Goal: Answer question/provide support: Answer question/provide support

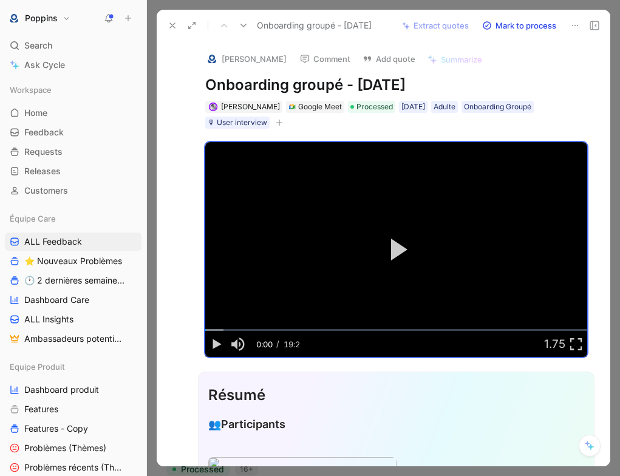
click at [170, 27] on use at bounding box center [172, 25] width 5 height 5
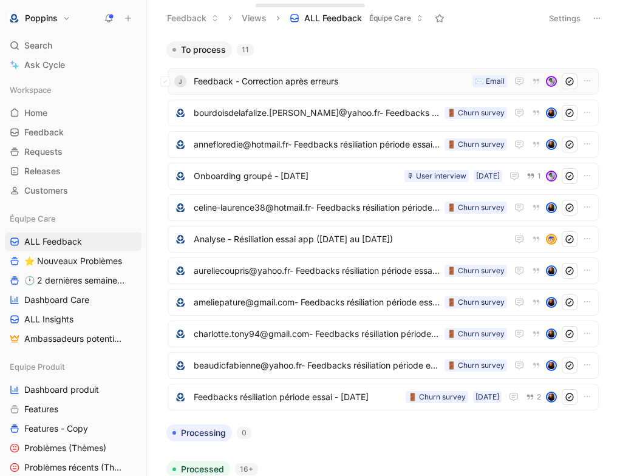
click at [359, 91] on div "J Feedback - Correction après erreurs ✉️ Email" at bounding box center [383, 81] width 431 height 27
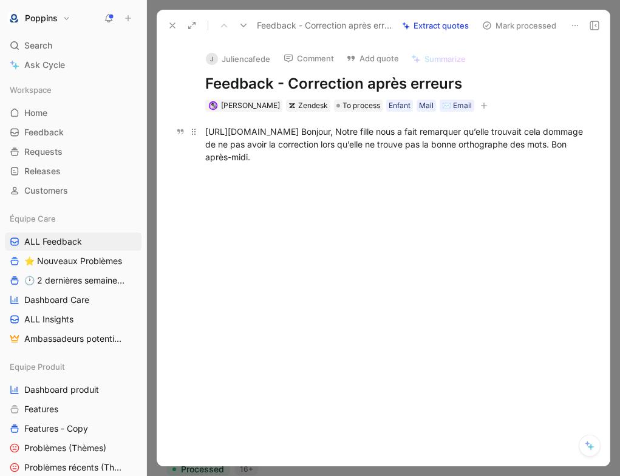
click at [411, 126] on div "[URL][DOMAIN_NAME] Bonjour, Notre fille nous a fait remarquer qu’elle trouvait …" at bounding box center [396, 144] width 382 height 38
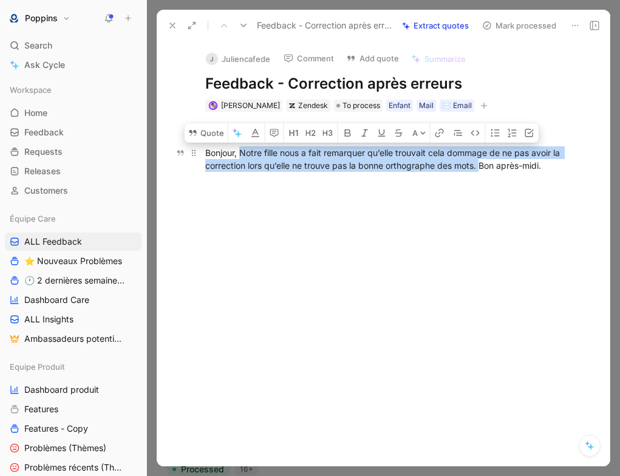
drag, startPoint x: 242, startPoint y: 150, endPoint x: 482, endPoint y: 162, distance: 240.3
click at [483, 163] on div "Bonjour, Notre fille nous a fait remarquer qu’elle trouvait cela dommage de ne …" at bounding box center [396, 159] width 382 height 26
click at [211, 139] on button "Quote" at bounding box center [206, 132] width 43 height 19
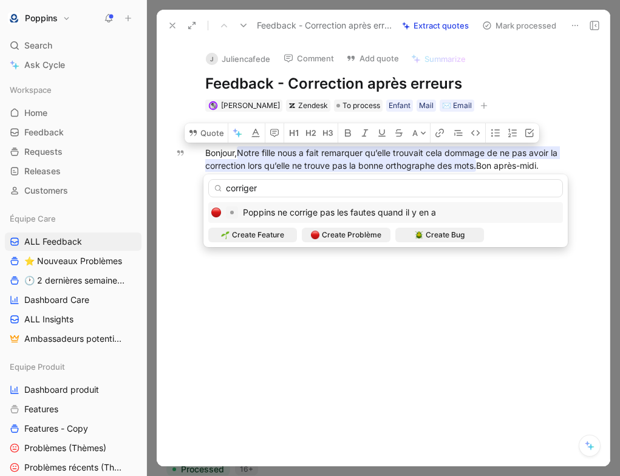
type input "corriger"
click at [355, 208] on span "Poppins ne corrige pas les fautes quand il y en a" at bounding box center [339, 212] width 193 height 10
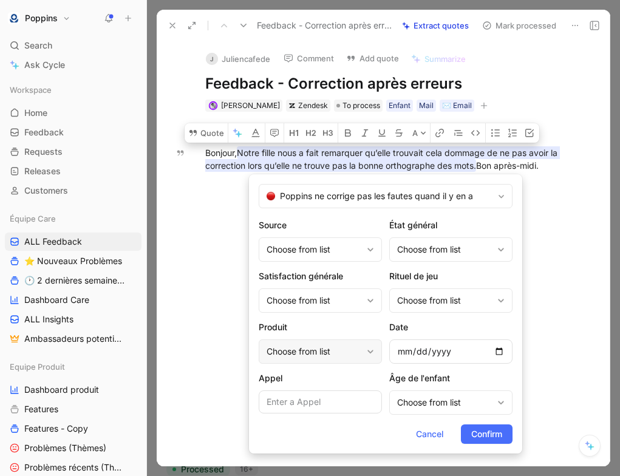
click at [324, 352] on div "Choose from list" at bounding box center [314, 352] width 95 height 15
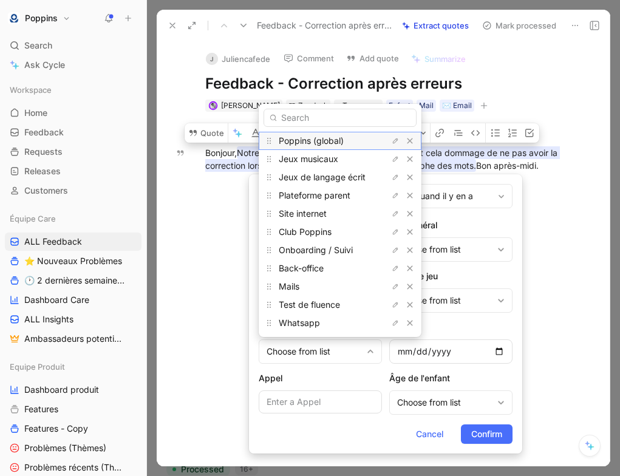
click at [338, 145] on span "Poppins (global)" at bounding box center [311, 141] width 65 height 10
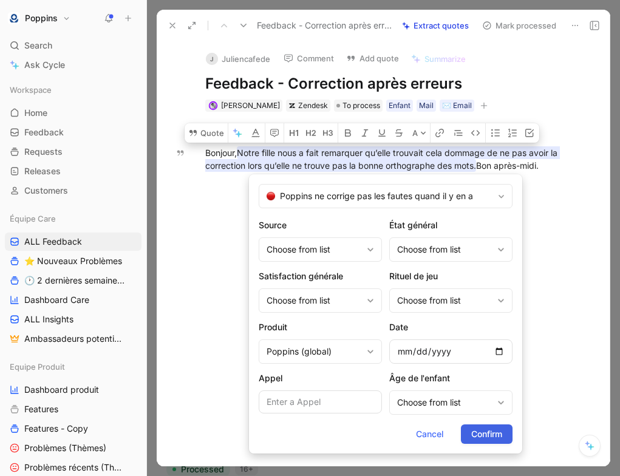
click at [481, 431] on span "Confirm" at bounding box center [487, 434] width 31 height 15
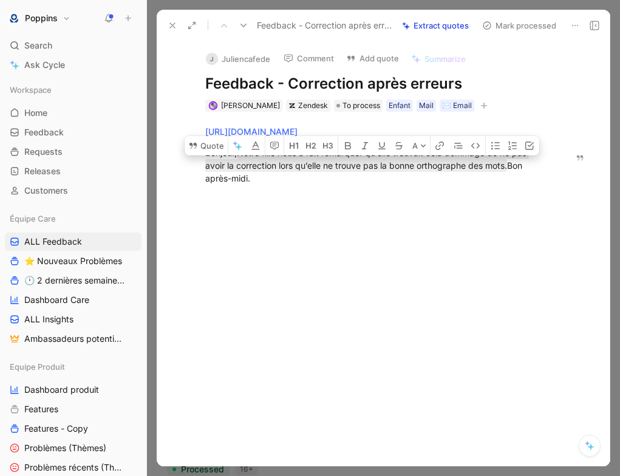
click at [332, 219] on div at bounding box center [377, 269] width 391 height 143
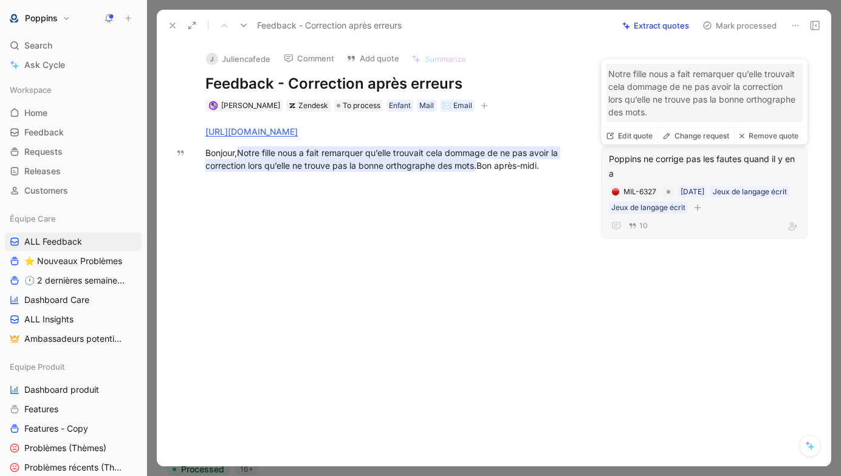
click at [620, 210] on button "button" at bounding box center [698, 208] width 12 height 12
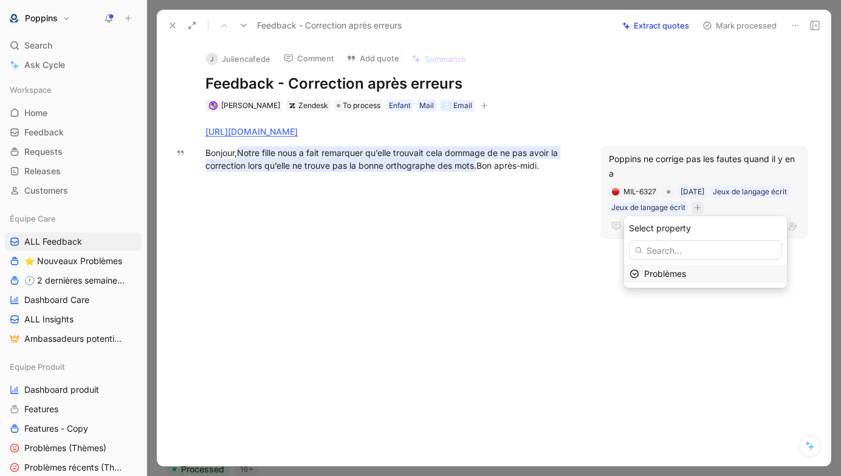
click at [620, 272] on div "Problèmes" at bounding box center [712, 274] width 137 height 15
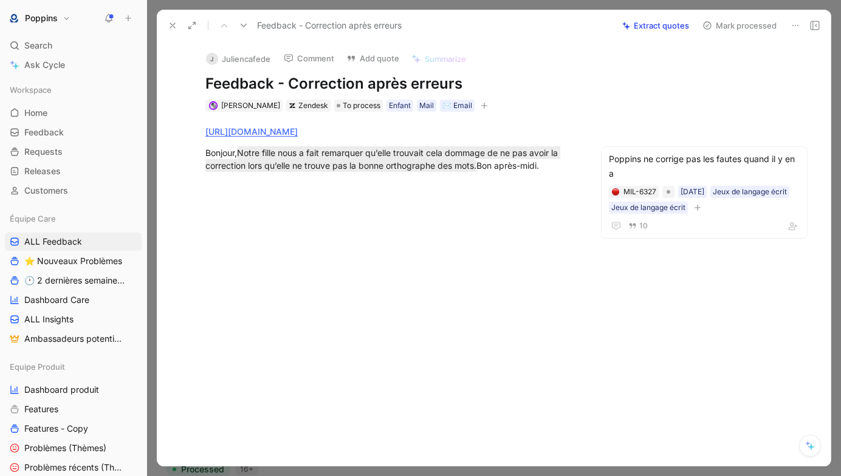
click at [478, 112] on div "[URL][DOMAIN_NAME] Bonjour, Notre fille nous a fait remarquer qu’elle trouvait …" at bounding box center [391, 149] width 419 height 74
click at [481, 105] on icon "button" at bounding box center [484, 105] width 7 height 7
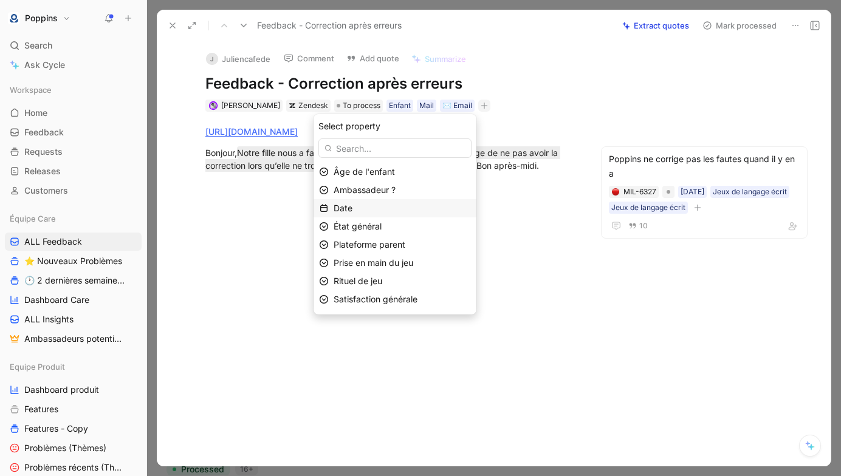
click at [407, 205] on div "Date" at bounding box center [402, 208] width 137 height 15
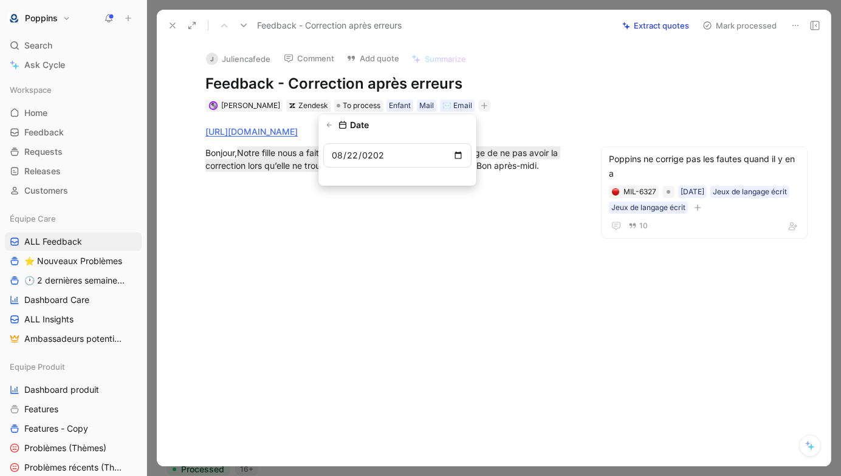
type input "[DATE]"
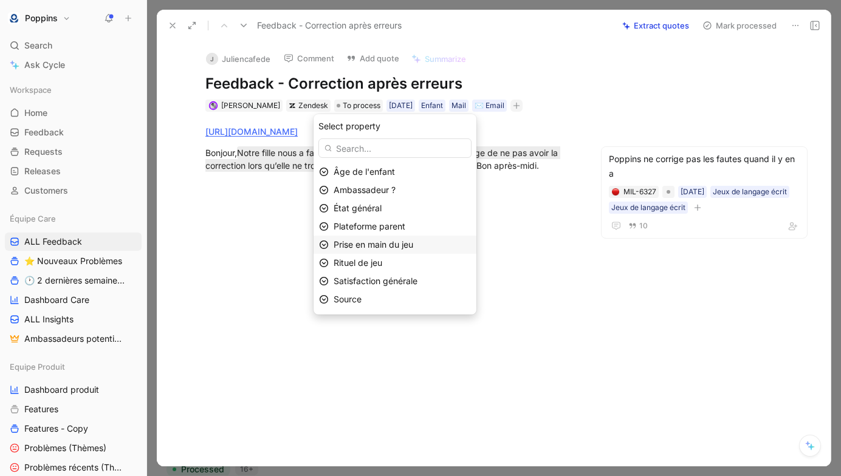
scroll to position [17, 0]
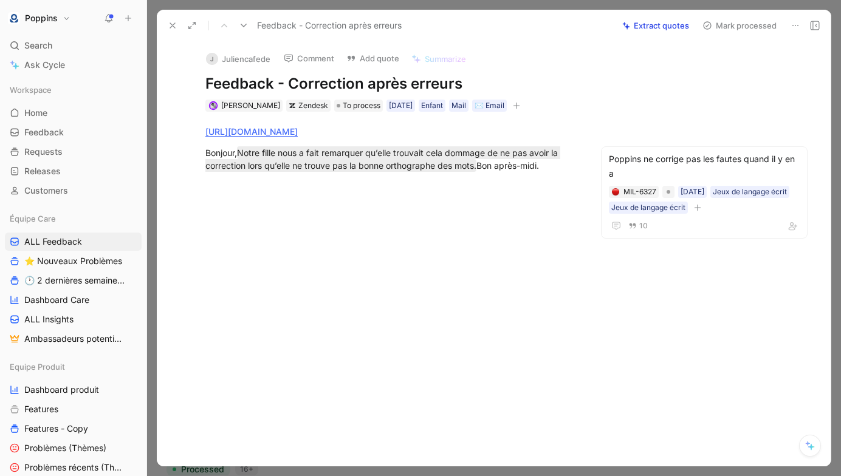
click at [344, 112] on div "[URL][DOMAIN_NAME] Bonjour, Notre fille nous a fait remarquer qu’elle trouvait …" at bounding box center [391, 149] width 419 height 74
click at [346, 106] on span "To process" at bounding box center [362, 106] width 38 height 12
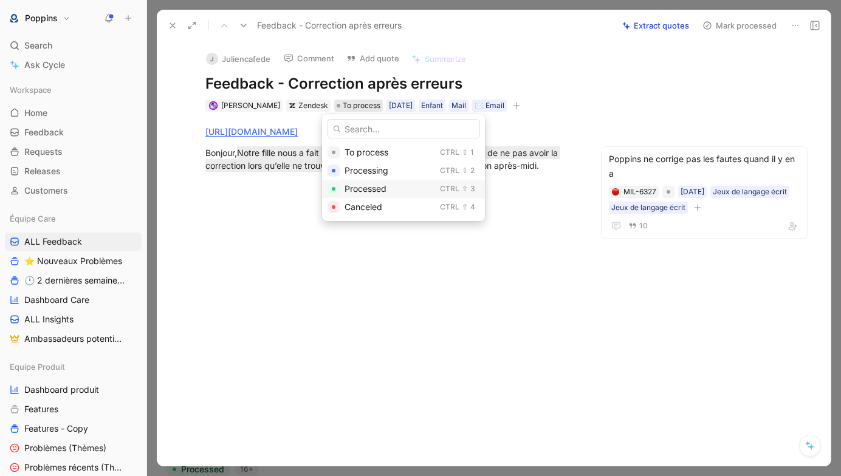
click at [366, 185] on span "Processed" at bounding box center [366, 189] width 42 height 10
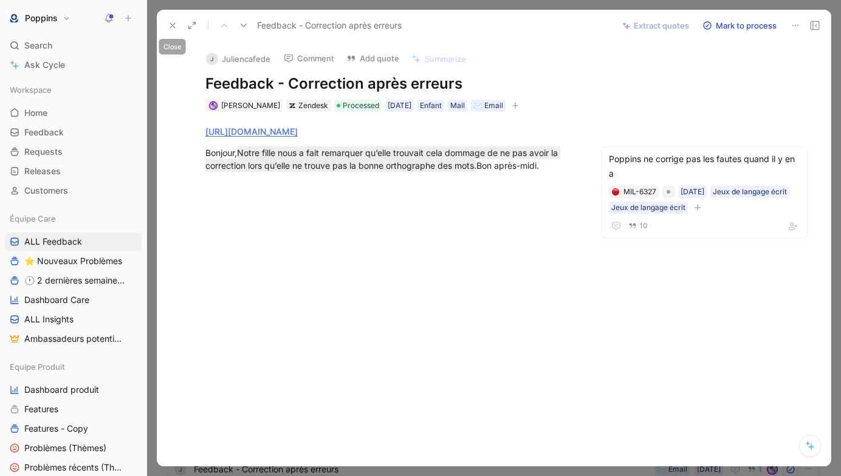
click at [177, 29] on button at bounding box center [172, 25] width 17 height 17
